Goal: Register for event/course

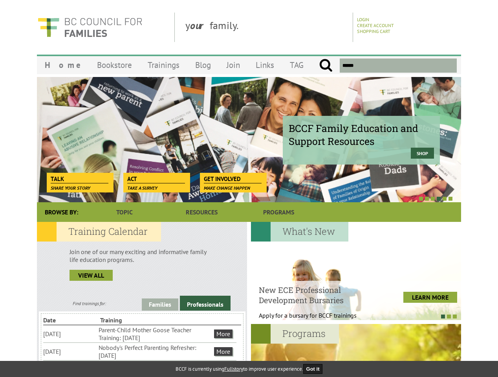
click at [249, 195] on div at bounding box center [240, 198] width 424 height 8
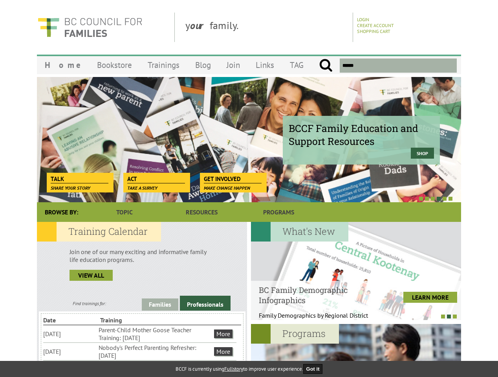
click at [249, 139] on div "BCCF Family Education and Support Resources Shop" at bounding box center [249, 140] width 424 height 126
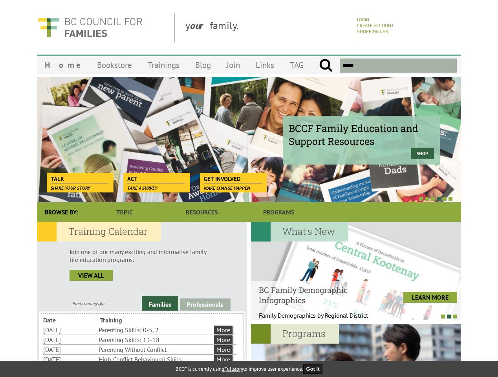
click at [240, 198] on div at bounding box center [240, 198] width 424 height 8
click at [160, 304] on link "Families" at bounding box center [160, 303] width 37 height 15
click at [205, 303] on link "Professionals" at bounding box center [205, 305] width 51 height 12
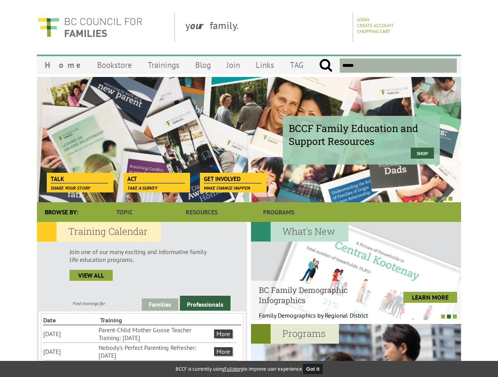
click at [140, 351] on li "Nobody's Perfect Parenting Refresher: [DATE]" at bounding box center [156, 351] width 114 height 17
click at [356, 271] on div at bounding box center [356, 271] width 210 height 98
click at [352, 316] on div at bounding box center [352, 316] width 210 height 8
click at [356, 350] on div at bounding box center [356, 373] width 210 height 98
click at [315, 369] on button "Got it" at bounding box center [313, 369] width 20 height 10
